Goal: Transaction & Acquisition: Purchase product/service

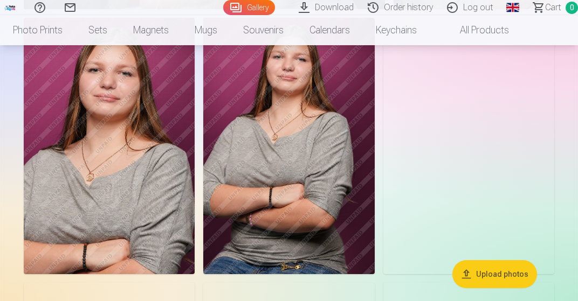
scroll to position [1072, 0]
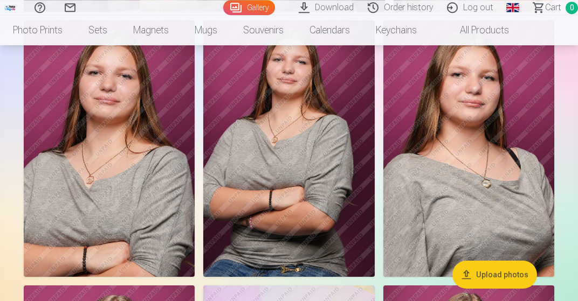
click at [478, 275] on button "Upload photos" at bounding box center [494, 274] width 85 height 28
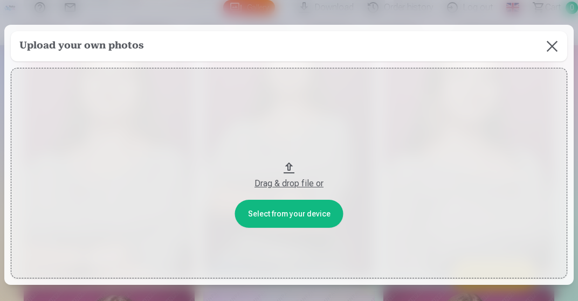
click at [554, 54] on button at bounding box center [552, 46] width 30 height 30
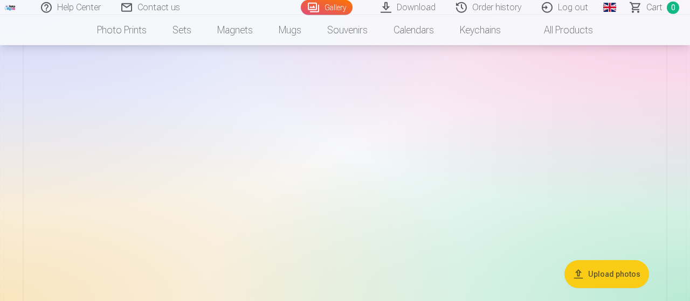
scroll to position [640, 0]
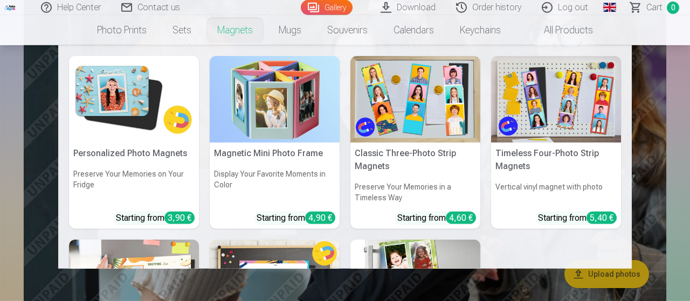
click at [235, 37] on link "Magnets" at bounding box center [234, 30] width 61 height 30
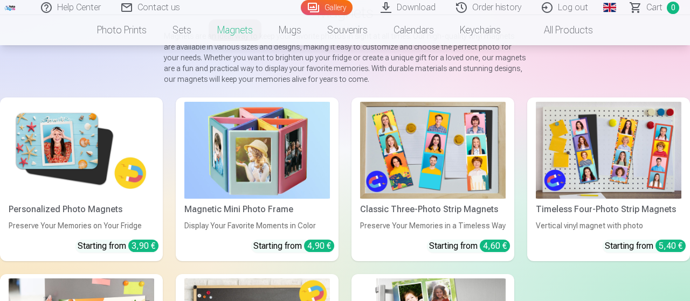
scroll to position [103, 0]
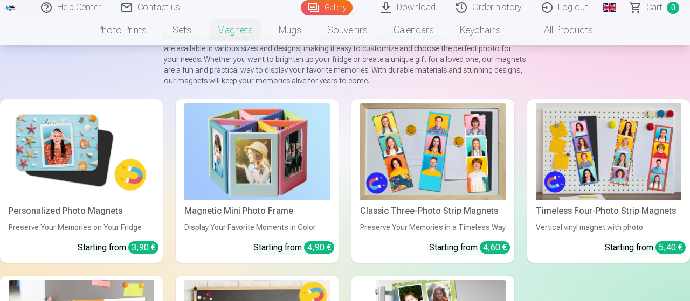
click at [66, 159] on img at bounding box center [81, 151] width 145 height 97
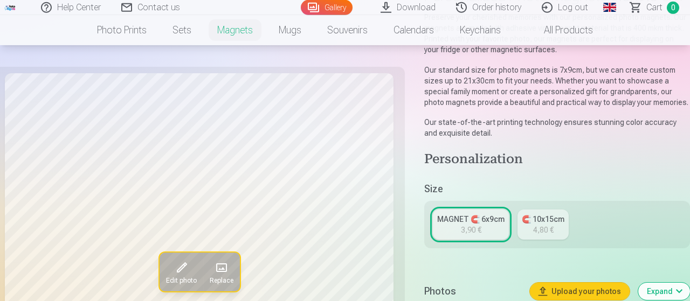
scroll to position [117, 0]
